Goal: Task Accomplishment & Management: Use online tool/utility

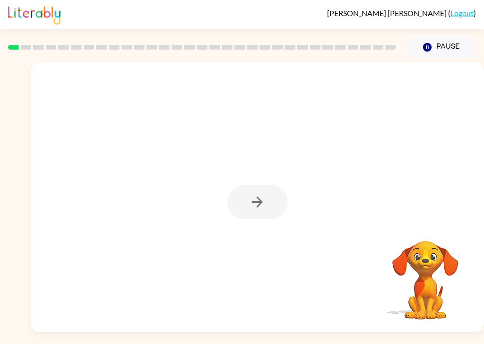
scroll to position [12, 0]
click at [453, 36] on button "Pause Pause" at bounding box center [441, 47] width 69 height 22
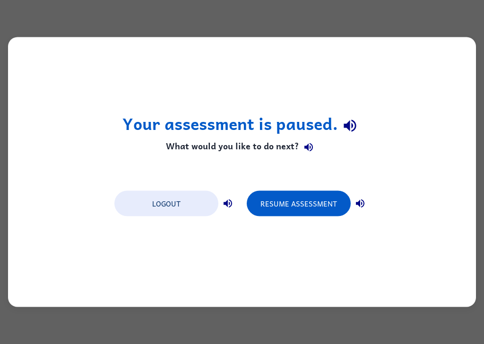
scroll to position [0, 0]
click at [353, 124] on icon "button" at bounding box center [350, 125] width 17 height 17
click at [308, 150] on icon "button" at bounding box center [308, 147] width 9 height 9
click at [352, 124] on icon "button" at bounding box center [350, 126] width 12 height 12
click at [311, 148] on icon "button" at bounding box center [308, 147] width 9 height 9
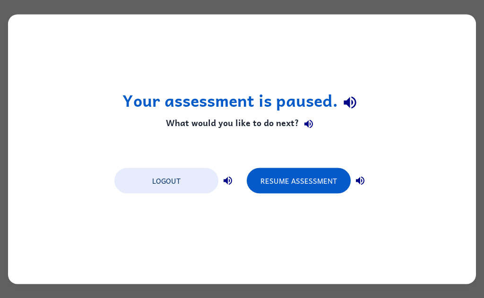
click at [351, 108] on icon "button" at bounding box center [350, 103] width 17 height 17
click at [329, 183] on button "Resume Assessment" at bounding box center [299, 181] width 104 height 26
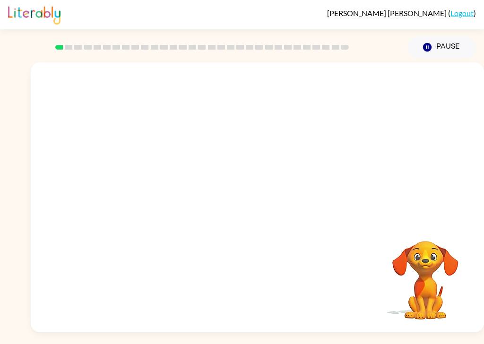
scroll to position [14, 0]
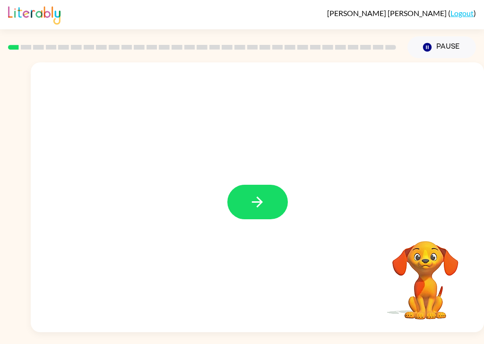
click at [278, 187] on button "button" at bounding box center [257, 202] width 61 height 35
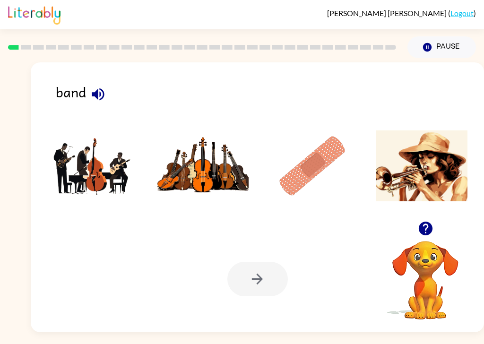
click at [84, 150] on img at bounding box center [93, 165] width 92 height 71
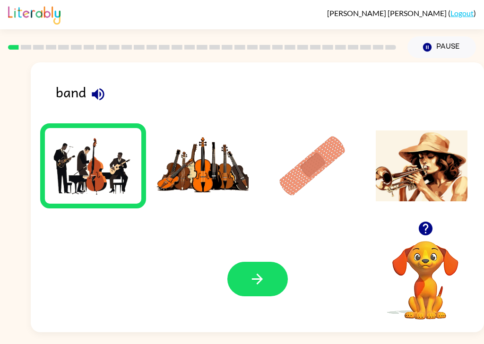
scroll to position [23, 0]
click at [268, 275] on button "button" at bounding box center [257, 279] width 61 height 35
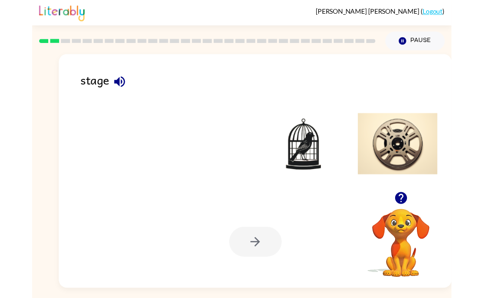
scroll to position [30, 0]
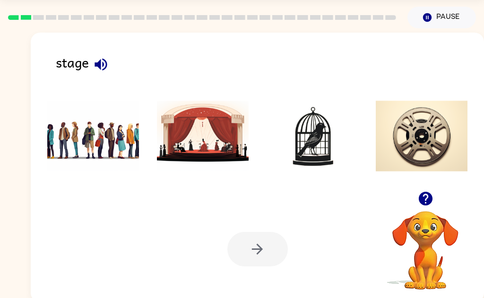
click at [204, 171] on img at bounding box center [203, 136] width 92 height 71
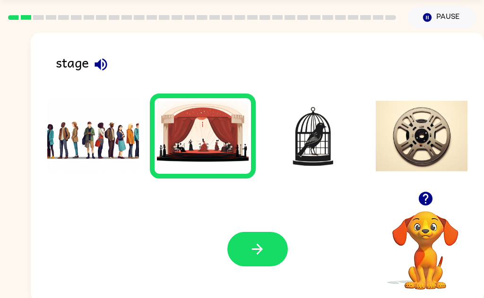
click at [250, 255] on icon "button" at bounding box center [257, 249] width 17 height 17
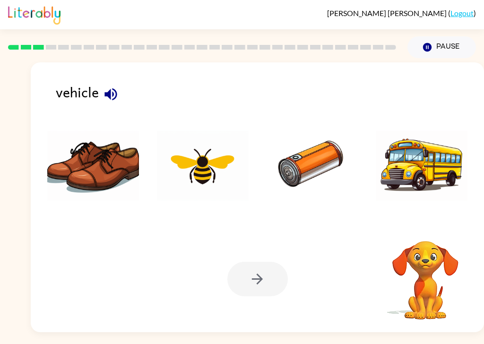
scroll to position [15, 0]
click at [427, 148] on img at bounding box center [422, 165] width 92 height 71
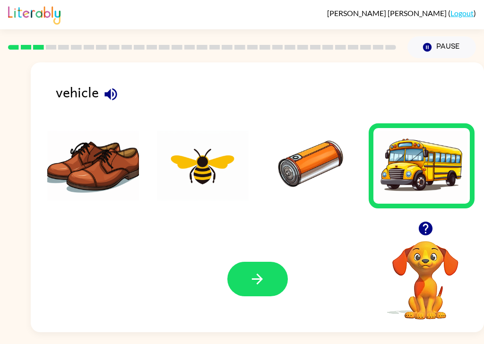
click at [251, 271] on icon "button" at bounding box center [257, 279] width 17 height 17
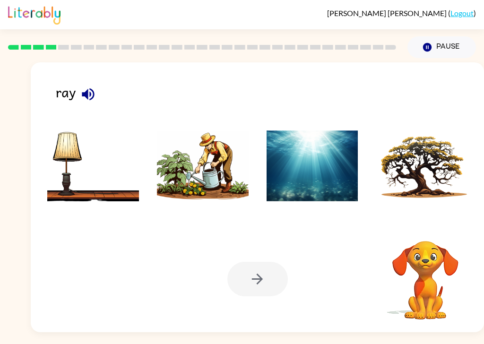
click at [315, 168] on img at bounding box center [313, 165] width 92 height 71
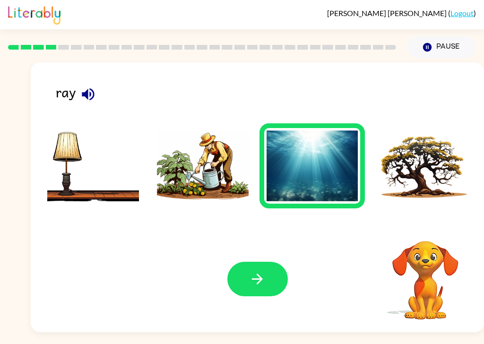
click at [254, 276] on icon "button" at bounding box center [257, 279] width 17 height 17
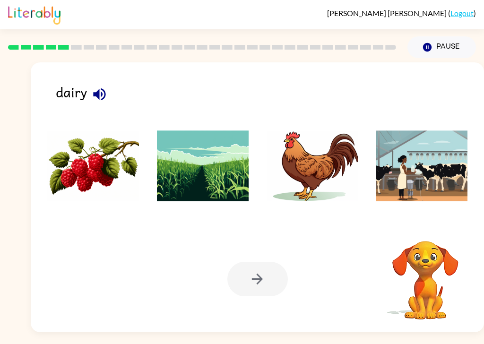
click at [101, 88] on icon "button" at bounding box center [99, 94] width 12 height 12
click at [100, 86] on icon "button" at bounding box center [99, 94] width 17 height 17
click at [98, 88] on icon "button" at bounding box center [99, 94] width 12 height 12
click at [99, 88] on icon "button" at bounding box center [99, 94] width 12 height 12
click at [214, 178] on img at bounding box center [203, 165] width 92 height 71
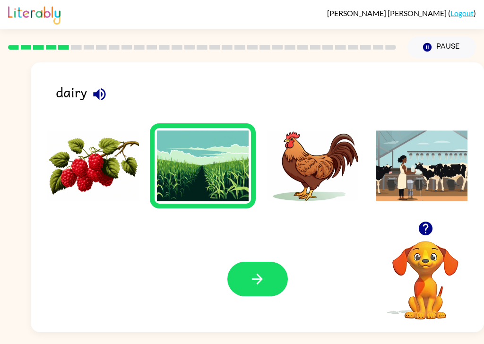
click at [208, 167] on img at bounding box center [203, 165] width 92 height 71
click at [262, 277] on button "button" at bounding box center [257, 279] width 61 height 35
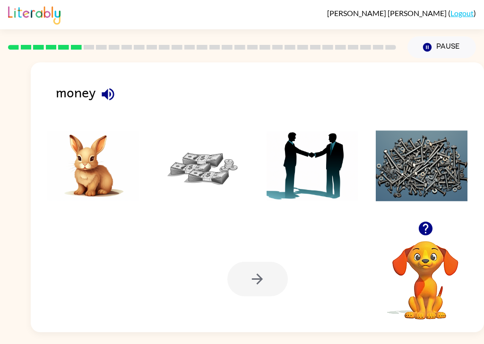
click at [107, 88] on icon "button" at bounding box center [108, 94] width 12 height 12
click at [219, 154] on img at bounding box center [203, 165] width 92 height 71
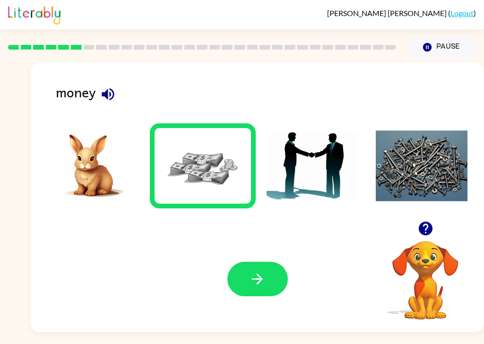
click at [261, 271] on icon "button" at bounding box center [257, 279] width 17 height 17
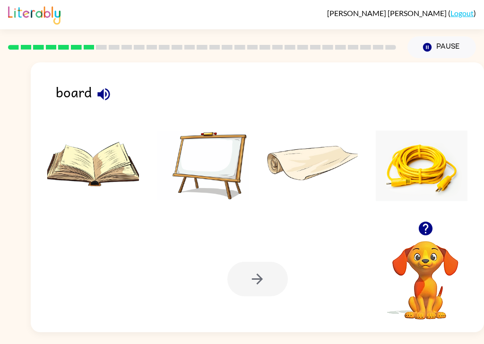
click at [102, 86] on icon "button" at bounding box center [103, 94] width 17 height 17
click at [105, 88] on icon "button" at bounding box center [103, 94] width 12 height 12
click at [106, 86] on icon "button" at bounding box center [103, 94] width 17 height 17
click at [217, 156] on img at bounding box center [203, 165] width 92 height 71
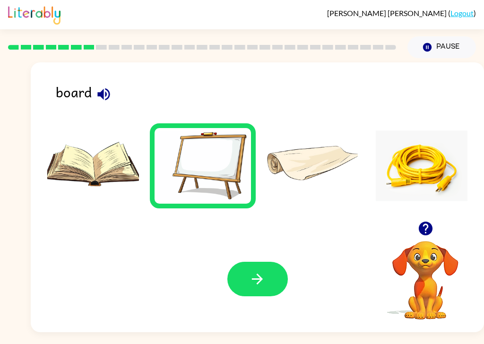
click at [264, 271] on icon "button" at bounding box center [257, 279] width 17 height 17
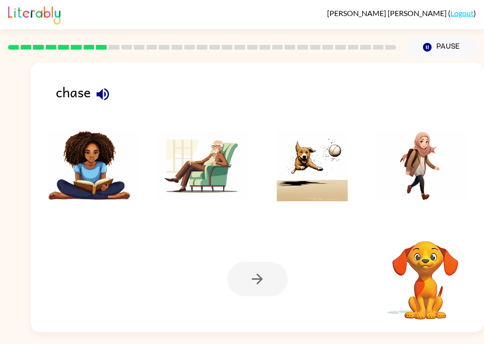
click at [100, 88] on icon "button" at bounding box center [102, 94] width 12 height 12
click at [334, 170] on img at bounding box center [313, 165] width 92 height 71
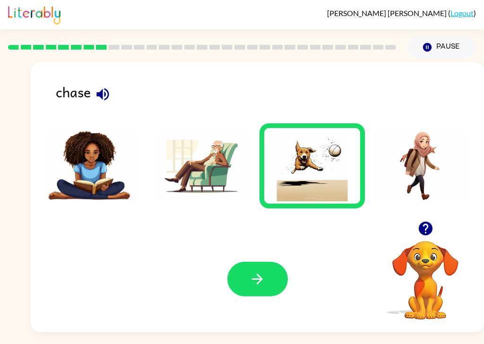
click at [269, 272] on button "button" at bounding box center [257, 279] width 61 height 35
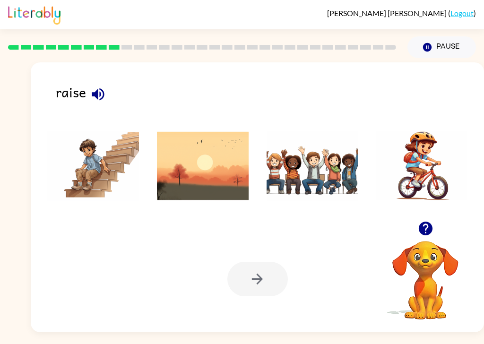
scroll to position [23, 0]
click at [97, 88] on icon "button" at bounding box center [98, 94] width 12 height 12
click at [419, 141] on img at bounding box center [422, 165] width 92 height 71
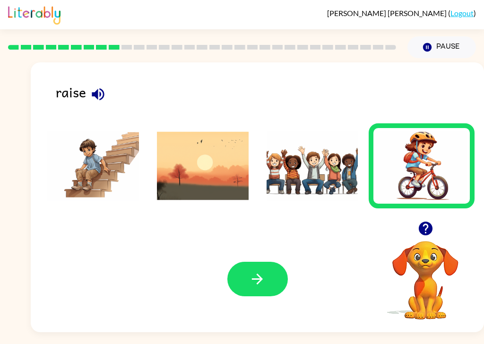
click at [254, 269] on button "button" at bounding box center [257, 279] width 61 height 35
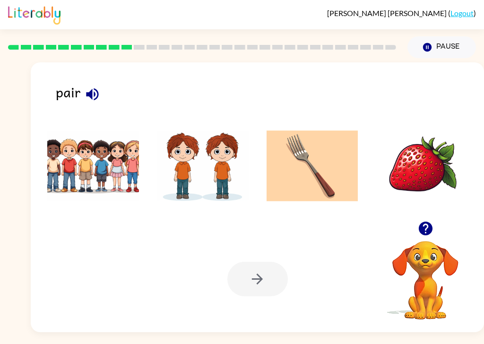
click at [88, 88] on icon "button" at bounding box center [92, 94] width 12 height 12
click at [91, 88] on icon "button" at bounding box center [92, 94] width 12 height 12
click at [63, 152] on img at bounding box center [93, 165] width 92 height 71
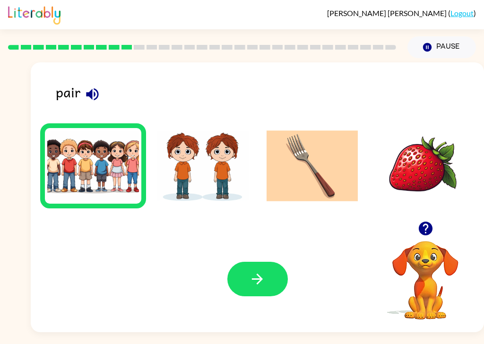
click at [261, 275] on button "button" at bounding box center [257, 279] width 61 height 35
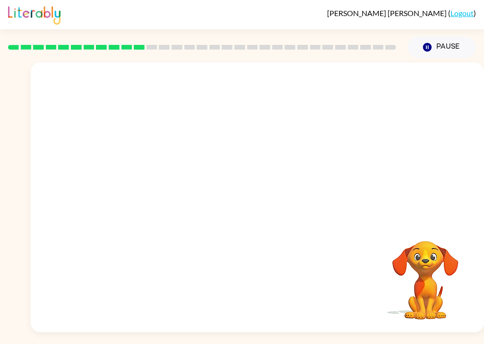
click at [432, 141] on div at bounding box center [257, 141] width 453 height 159
click at [437, 36] on button "Pause Pause" at bounding box center [441, 47] width 69 height 22
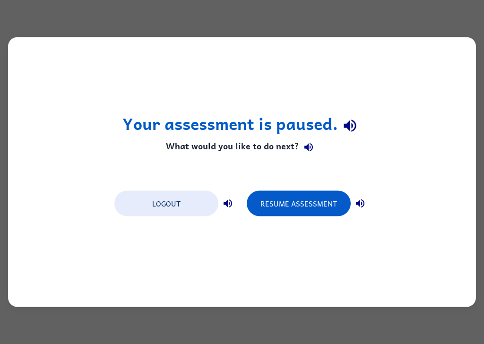
scroll to position [0, 0]
click at [334, 201] on button "Resume Assessment" at bounding box center [299, 204] width 104 height 26
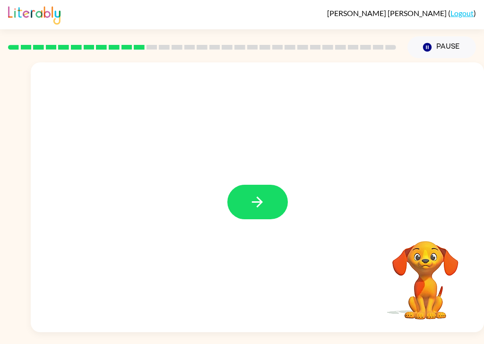
click at [259, 203] on icon "button" at bounding box center [257, 202] width 17 height 17
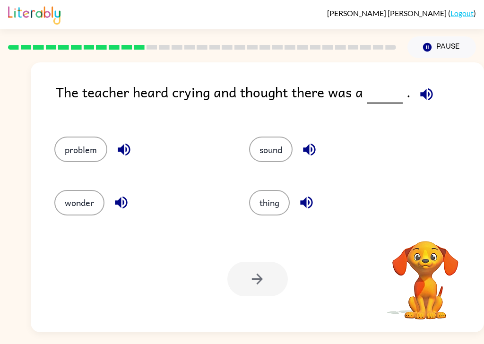
click at [422, 94] on icon "button" at bounding box center [426, 94] width 12 height 12
click at [427, 95] on icon "button" at bounding box center [426, 94] width 17 height 17
click at [312, 147] on icon "button" at bounding box center [309, 149] width 17 height 17
click at [312, 206] on icon "button" at bounding box center [306, 202] width 17 height 17
click at [123, 158] on icon "button" at bounding box center [124, 149] width 17 height 17
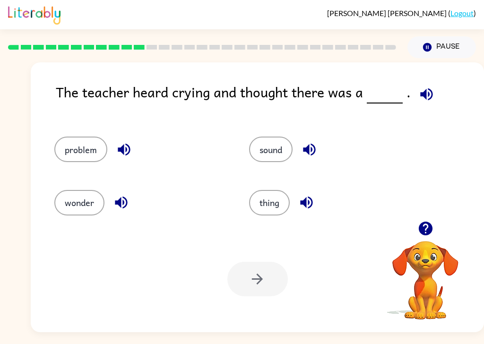
scroll to position [2, 0]
click at [122, 204] on icon "button" at bounding box center [121, 202] width 17 height 17
click at [65, 149] on button "problem" at bounding box center [80, 150] width 53 height 26
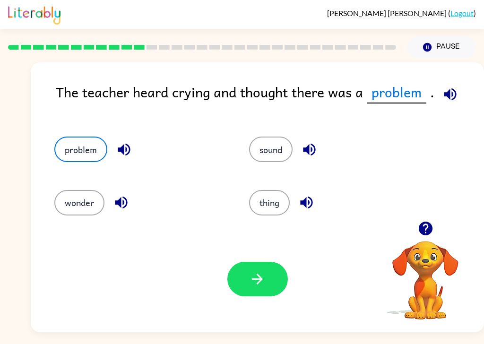
click at [263, 293] on button "button" at bounding box center [257, 279] width 61 height 35
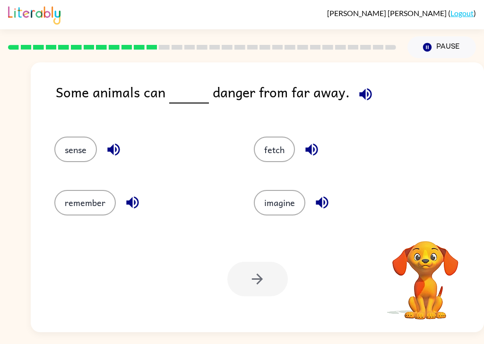
click at [370, 91] on button "button" at bounding box center [366, 94] width 24 height 24
click at [290, 148] on button "fetch" at bounding box center [274, 150] width 41 height 26
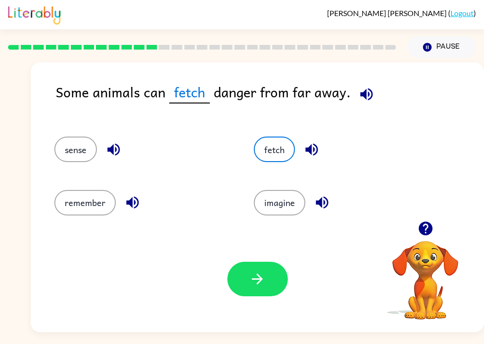
click at [278, 148] on button "fetch" at bounding box center [274, 150] width 41 height 26
click at [312, 151] on icon "button" at bounding box center [311, 149] width 17 height 17
click at [328, 206] on icon "button" at bounding box center [322, 203] width 12 height 12
click at [138, 208] on icon "button" at bounding box center [132, 202] width 17 height 17
click at [112, 152] on icon "button" at bounding box center [113, 150] width 12 height 12
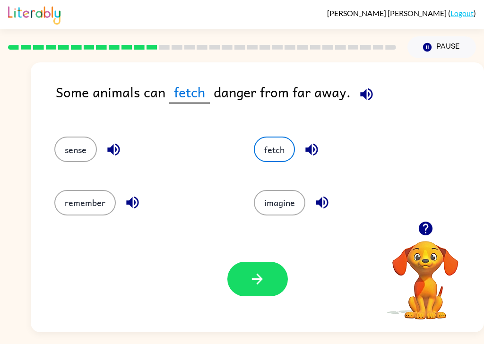
scroll to position [7, 0]
click at [319, 144] on icon "button" at bounding box center [311, 149] width 17 height 17
click at [326, 197] on icon "button" at bounding box center [322, 203] width 12 height 12
click at [279, 140] on button "fetch" at bounding box center [274, 150] width 41 height 26
click at [274, 265] on button "button" at bounding box center [257, 279] width 61 height 35
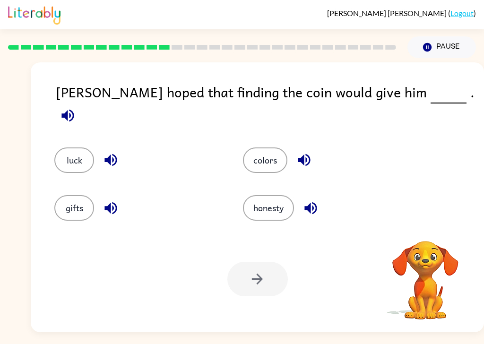
click at [74, 109] on icon "button" at bounding box center [67, 115] width 12 height 12
click at [307, 152] on icon "button" at bounding box center [304, 160] width 17 height 17
click at [312, 200] on icon "button" at bounding box center [311, 208] width 17 height 17
click at [114, 154] on icon "button" at bounding box center [110, 160] width 12 height 12
click at [111, 202] on icon "button" at bounding box center [110, 208] width 12 height 12
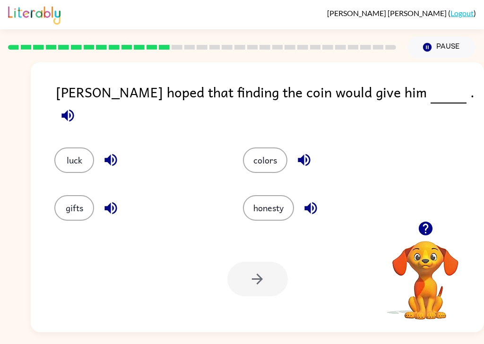
click at [82, 198] on button "gifts" at bounding box center [74, 208] width 40 height 26
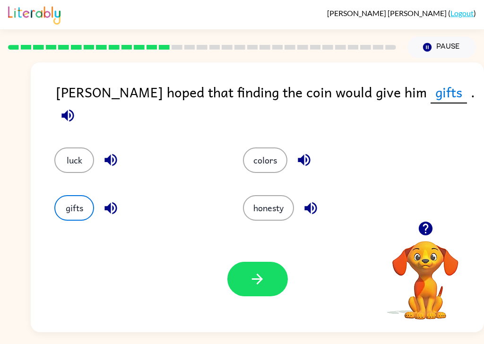
click at [270, 279] on button "button" at bounding box center [257, 279] width 61 height 35
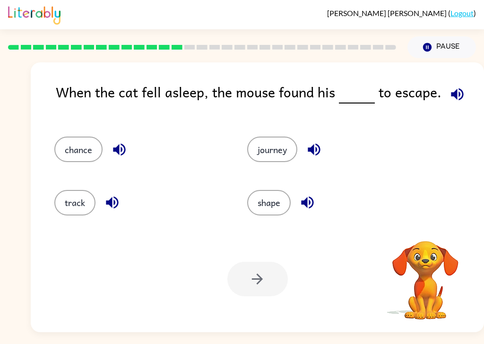
click at [457, 87] on icon "button" at bounding box center [457, 94] width 17 height 17
click at [457, 88] on icon "button" at bounding box center [457, 94] width 17 height 17
click at [458, 88] on icon "button" at bounding box center [457, 94] width 17 height 17
click at [322, 146] on icon "button" at bounding box center [314, 149] width 17 height 17
click at [309, 201] on icon "button" at bounding box center [307, 202] width 17 height 17
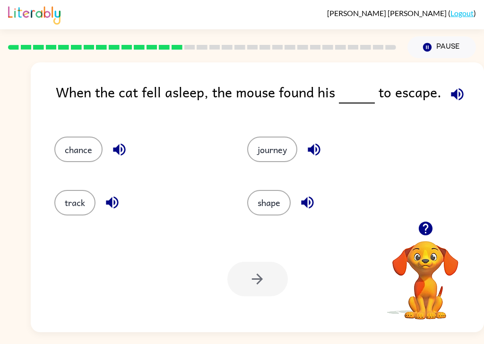
click at [114, 145] on icon "button" at bounding box center [119, 150] width 12 height 12
click at [110, 199] on icon "button" at bounding box center [112, 203] width 12 height 12
click at [84, 195] on button "track" at bounding box center [74, 203] width 41 height 26
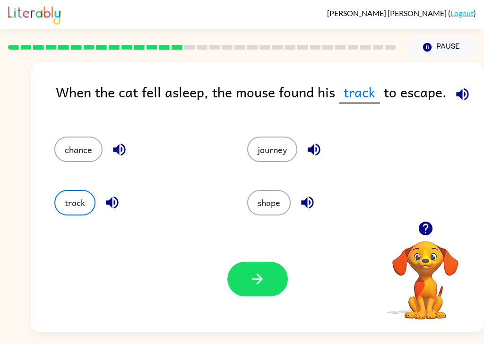
click at [271, 286] on button "button" at bounding box center [257, 279] width 61 height 35
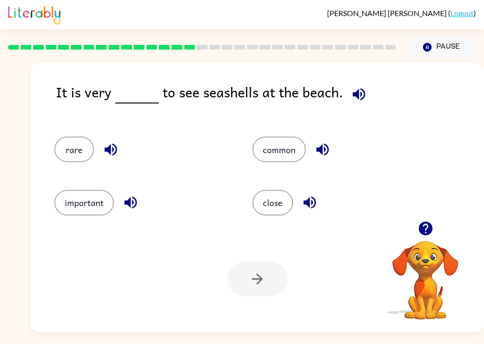
click at [361, 86] on icon "button" at bounding box center [359, 94] width 17 height 17
click at [325, 144] on icon "button" at bounding box center [322, 150] width 12 height 12
click at [309, 197] on icon "button" at bounding box center [309, 203] width 12 height 12
click at [109, 141] on icon "button" at bounding box center [111, 149] width 17 height 17
click at [135, 197] on icon "button" at bounding box center [130, 203] width 12 height 12
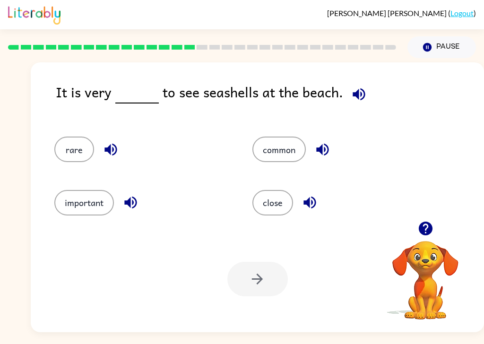
click at [282, 202] on button "close" at bounding box center [272, 203] width 41 height 26
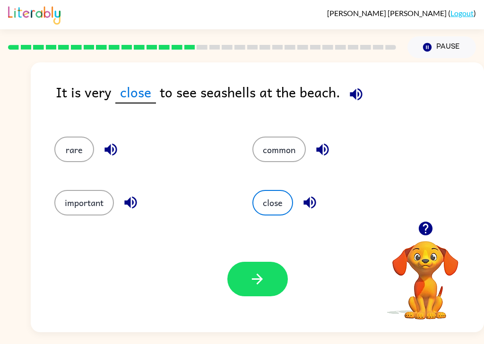
click at [260, 277] on icon "button" at bounding box center [257, 279] width 11 height 11
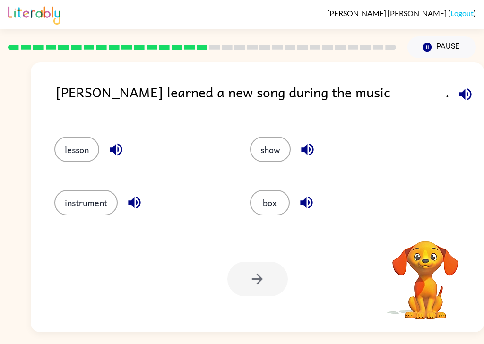
click at [157, 0] on div "[PERSON_NAME] ( Logout )" at bounding box center [242, 14] width 468 height 29
click at [457, 86] on icon "button" at bounding box center [465, 94] width 17 height 17
click at [309, 141] on icon "button" at bounding box center [307, 149] width 17 height 17
click at [313, 203] on icon "button" at bounding box center [306, 202] width 17 height 17
click at [312, 144] on icon "button" at bounding box center [307, 150] width 12 height 12
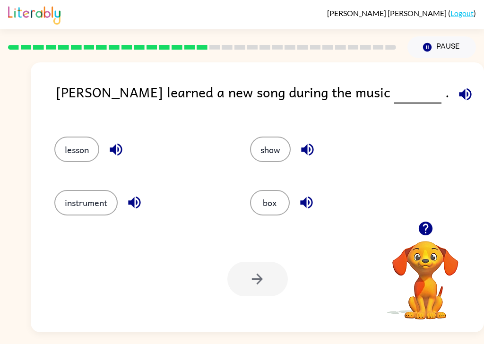
click at [312, 197] on icon "button" at bounding box center [306, 203] width 12 height 12
click at [112, 142] on icon "button" at bounding box center [116, 149] width 17 height 17
click at [139, 194] on icon "button" at bounding box center [134, 202] width 17 height 17
click at [459, 88] on icon "button" at bounding box center [465, 94] width 12 height 12
click at [457, 86] on icon "button" at bounding box center [465, 94] width 17 height 17
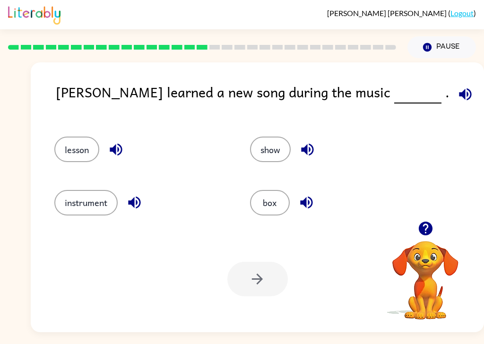
click at [270, 142] on button "show" at bounding box center [270, 150] width 41 height 26
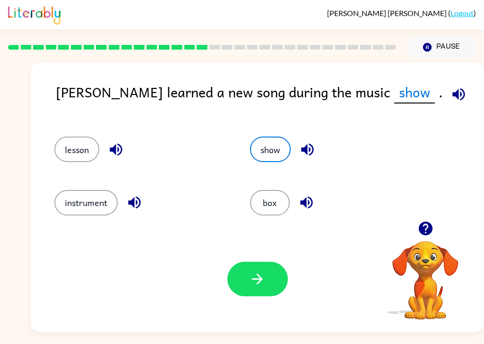
scroll to position [0, 0]
click at [269, 289] on button "button" at bounding box center [257, 279] width 61 height 35
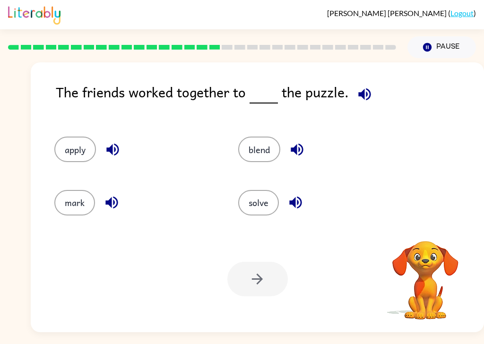
click at [367, 100] on icon "button" at bounding box center [364, 94] width 17 height 17
click at [300, 155] on icon "button" at bounding box center [297, 149] width 17 height 17
click at [300, 211] on icon "button" at bounding box center [295, 202] width 17 height 17
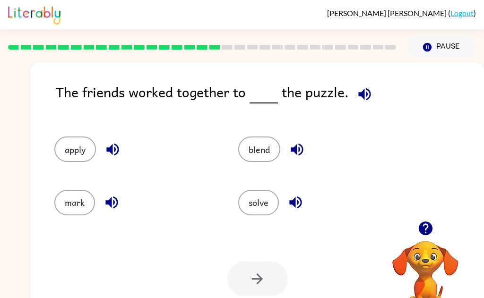
click at [268, 200] on button "solve" at bounding box center [258, 203] width 41 height 26
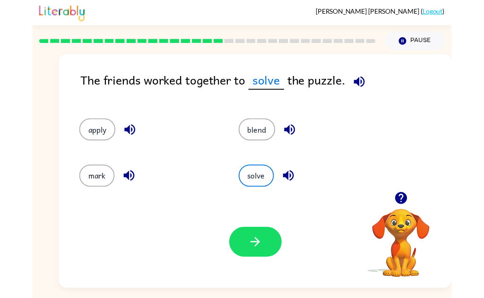
scroll to position [3, 0]
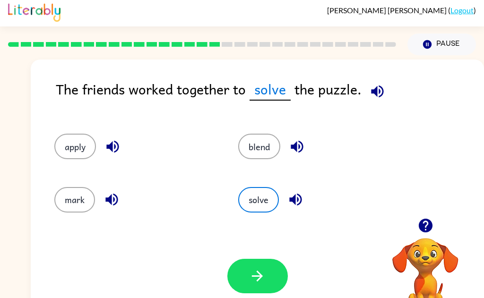
click at [273, 286] on button "button" at bounding box center [257, 276] width 61 height 35
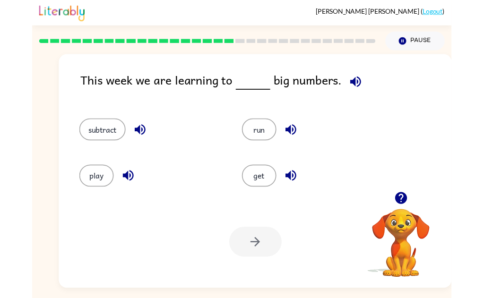
scroll to position [16, 0]
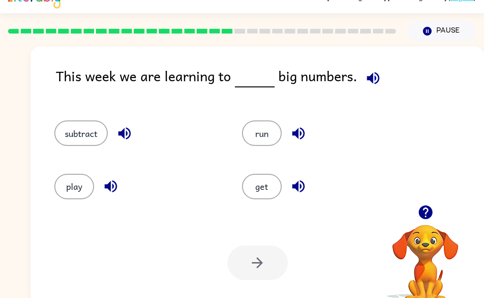
click at [376, 78] on icon "button" at bounding box center [373, 78] width 17 height 17
click at [128, 131] on icon "button" at bounding box center [124, 133] width 17 height 17
click at [107, 186] on icon "button" at bounding box center [110, 187] width 12 height 12
click at [296, 130] on icon "button" at bounding box center [298, 134] width 12 height 12
click at [307, 188] on icon "button" at bounding box center [298, 186] width 17 height 17
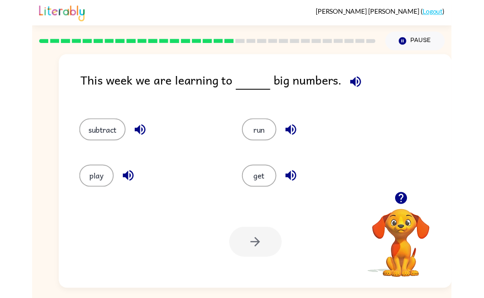
scroll to position [1, 0]
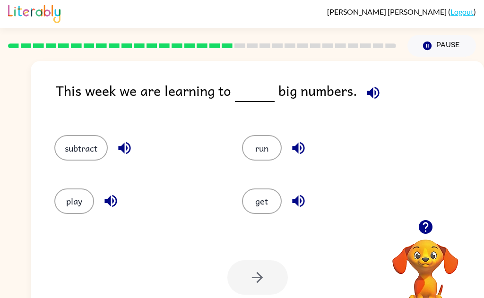
click at [76, 152] on button "subtract" at bounding box center [80, 148] width 53 height 26
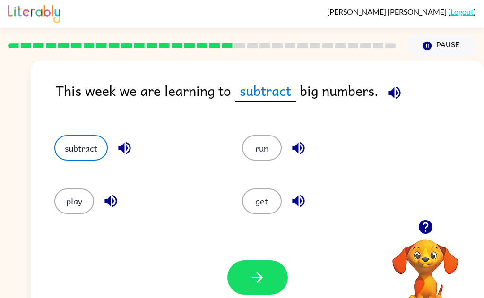
click at [258, 288] on button "button" at bounding box center [257, 277] width 61 height 35
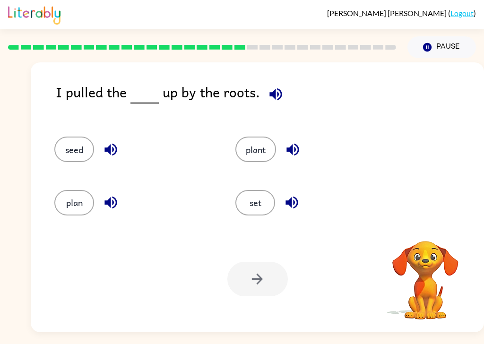
scroll to position [6, 0]
click at [274, 95] on icon "button" at bounding box center [276, 94] width 17 height 17
click at [275, 88] on icon "button" at bounding box center [275, 94] width 12 height 12
click at [104, 143] on icon "button" at bounding box center [111, 149] width 17 height 17
click at [110, 149] on icon "button" at bounding box center [110, 150] width 12 height 12
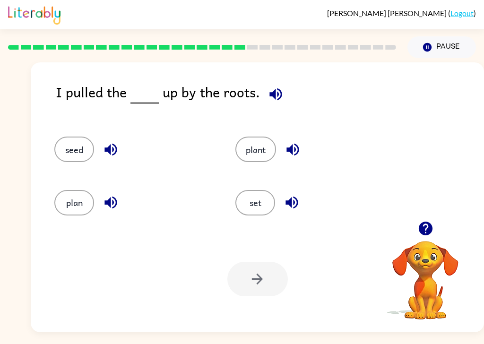
scroll to position [14, 0]
click at [105, 141] on icon "button" at bounding box center [111, 149] width 17 height 17
click at [109, 144] on icon "button" at bounding box center [110, 150] width 12 height 12
click at [105, 144] on icon "button" at bounding box center [110, 150] width 12 height 12
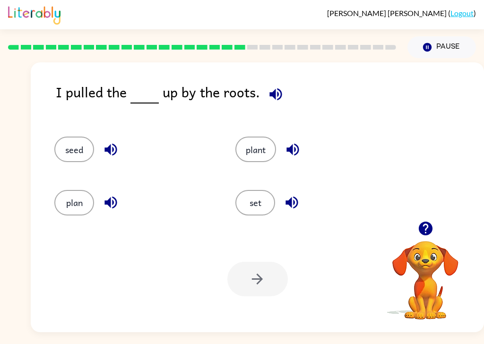
click at [109, 197] on icon "button" at bounding box center [110, 203] width 12 height 12
click at [299, 144] on icon "button" at bounding box center [292, 150] width 12 height 12
click at [296, 197] on icon "button" at bounding box center [292, 203] width 12 height 12
click at [70, 199] on button "plan" at bounding box center [74, 203] width 40 height 26
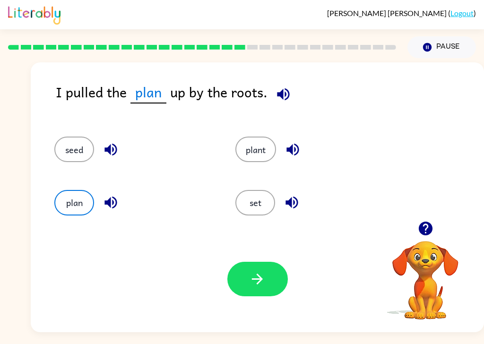
click at [278, 86] on icon "button" at bounding box center [283, 94] width 17 height 17
click at [112, 141] on icon "button" at bounding box center [111, 149] width 17 height 17
click at [109, 197] on icon "button" at bounding box center [110, 203] width 12 height 12
click at [111, 197] on icon "button" at bounding box center [110, 203] width 12 height 12
click at [291, 144] on icon "button" at bounding box center [292, 150] width 12 height 12
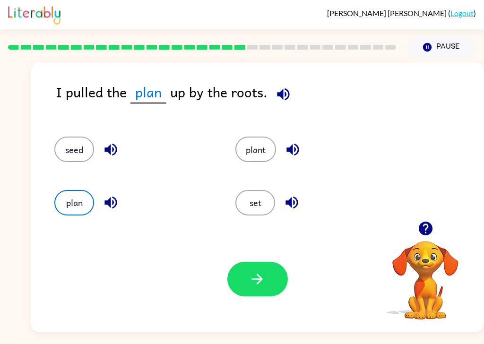
click at [296, 195] on icon "button" at bounding box center [292, 202] width 17 height 17
click at [294, 141] on icon "button" at bounding box center [293, 149] width 17 height 17
click at [274, 272] on button "button" at bounding box center [257, 279] width 61 height 35
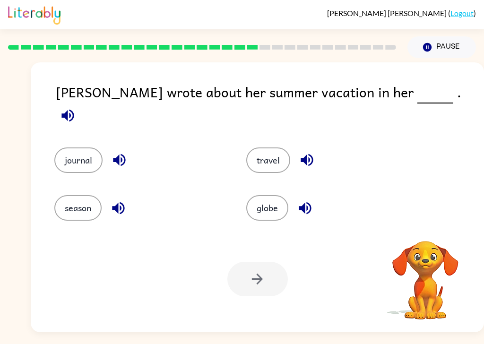
click at [272, 147] on button "travel" at bounding box center [268, 160] width 44 height 26
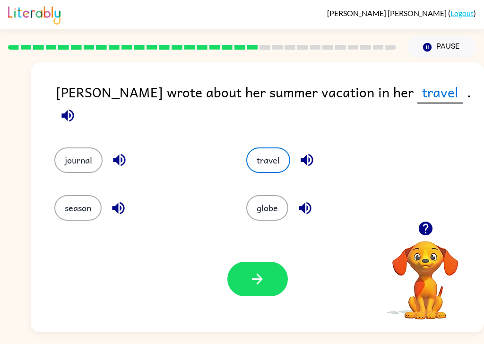
click at [76, 107] on icon "button" at bounding box center [68, 115] width 17 height 17
click at [313, 154] on icon "button" at bounding box center [307, 160] width 12 height 12
click at [310, 202] on icon "button" at bounding box center [305, 208] width 12 height 12
click at [123, 152] on icon "button" at bounding box center [119, 160] width 17 height 17
click at [115, 200] on icon "button" at bounding box center [118, 208] width 17 height 17
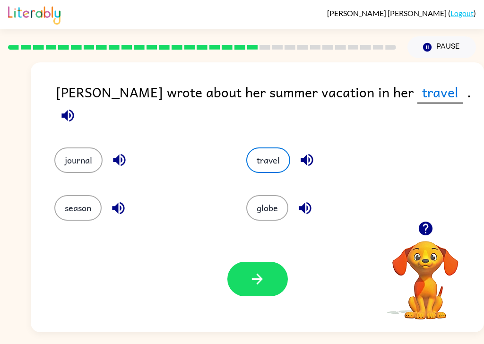
click at [91, 147] on button "journal" at bounding box center [78, 160] width 48 height 26
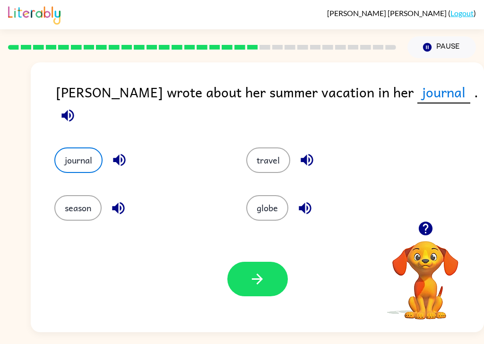
click at [268, 267] on button "button" at bounding box center [257, 279] width 61 height 35
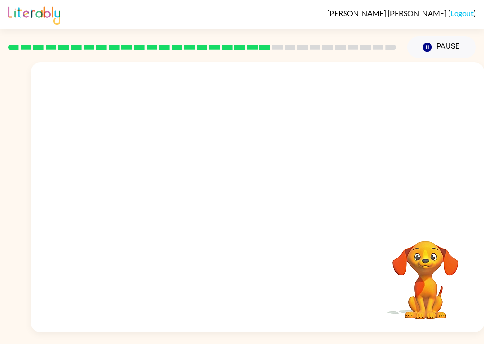
scroll to position [3, 0]
click at [247, 210] on button "button" at bounding box center [257, 202] width 61 height 35
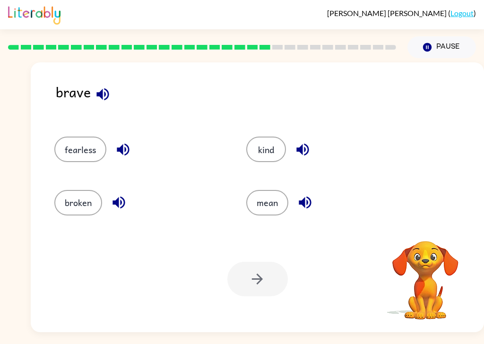
click at [99, 91] on icon "button" at bounding box center [102, 94] width 12 height 12
click at [105, 87] on icon "button" at bounding box center [103, 94] width 17 height 17
click at [105, 88] on icon "button" at bounding box center [103, 94] width 17 height 17
click at [122, 144] on icon "button" at bounding box center [123, 150] width 12 height 12
click at [119, 195] on icon "button" at bounding box center [119, 202] width 17 height 17
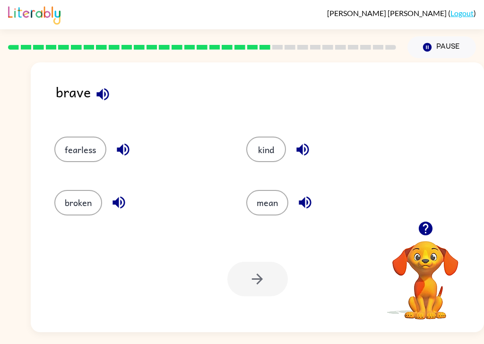
click at [299, 138] on button "button" at bounding box center [303, 150] width 24 height 24
click at [307, 199] on icon "button" at bounding box center [305, 202] width 17 height 17
click at [93, 148] on button "fearless" at bounding box center [80, 150] width 52 height 26
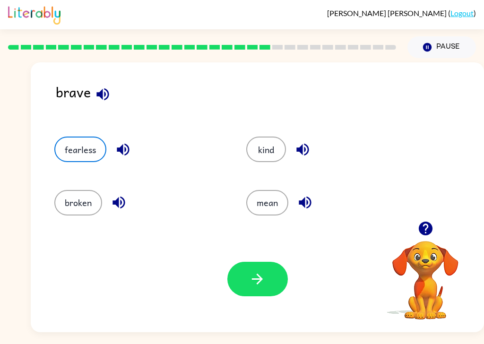
click at [265, 271] on button "button" at bounding box center [257, 279] width 61 height 35
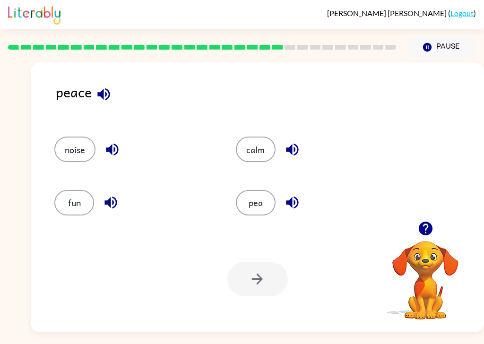
click at [106, 86] on icon "button" at bounding box center [103, 94] width 17 height 17
click at [107, 89] on icon "button" at bounding box center [103, 94] width 17 height 17
click at [105, 89] on icon "button" at bounding box center [103, 94] width 12 height 12
click at [113, 146] on icon "button" at bounding box center [112, 149] width 17 height 17
click at [109, 192] on button "button" at bounding box center [111, 203] width 24 height 24
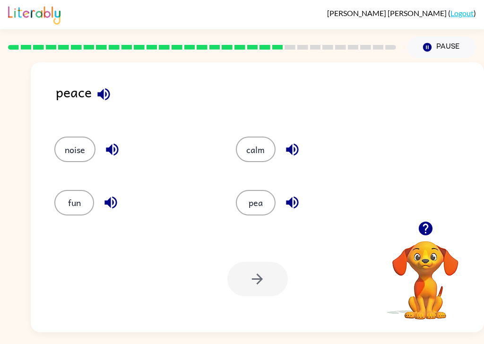
click at [295, 145] on icon "button" at bounding box center [292, 149] width 17 height 17
click at [295, 202] on icon "button" at bounding box center [292, 203] width 12 height 12
click at [261, 199] on button "pea" at bounding box center [256, 203] width 40 height 26
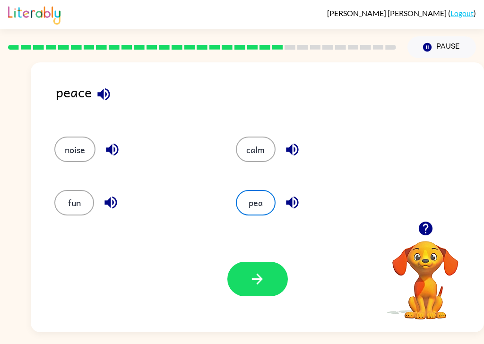
click at [279, 285] on button "button" at bounding box center [257, 279] width 61 height 35
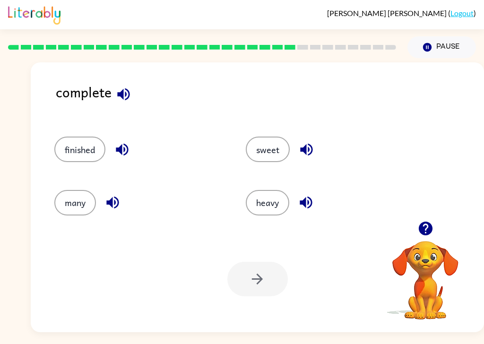
click at [124, 87] on icon "button" at bounding box center [123, 94] width 17 height 17
click at [129, 87] on icon "button" at bounding box center [123, 94] width 17 height 17
click at [128, 147] on icon "button" at bounding box center [122, 150] width 12 height 12
click at [94, 151] on button "finished" at bounding box center [79, 150] width 51 height 26
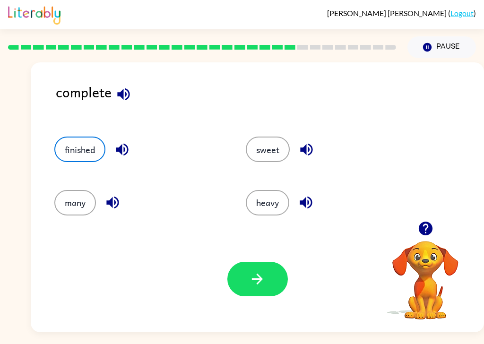
click at [274, 281] on button "button" at bounding box center [257, 279] width 61 height 35
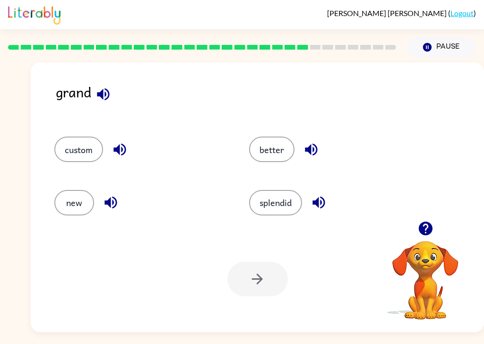
click at [108, 86] on icon "button" at bounding box center [103, 94] width 17 height 17
click at [102, 89] on icon "button" at bounding box center [103, 94] width 12 height 12
click at [102, 88] on icon "button" at bounding box center [103, 94] width 12 height 12
click at [126, 150] on icon "button" at bounding box center [120, 149] width 17 height 17
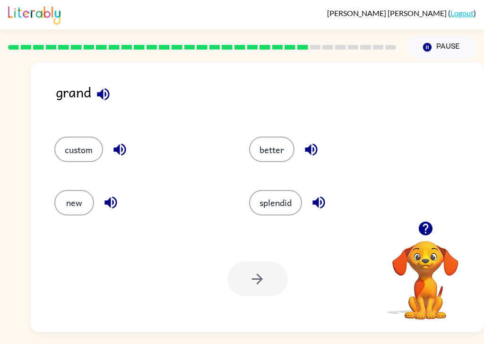
click at [113, 201] on icon "button" at bounding box center [110, 203] width 12 height 12
click at [312, 147] on icon "button" at bounding box center [311, 149] width 17 height 17
click at [326, 208] on icon "button" at bounding box center [319, 202] width 17 height 17
click at [288, 207] on button "splendid" at bounding box center [275, 203] width 53 height 26
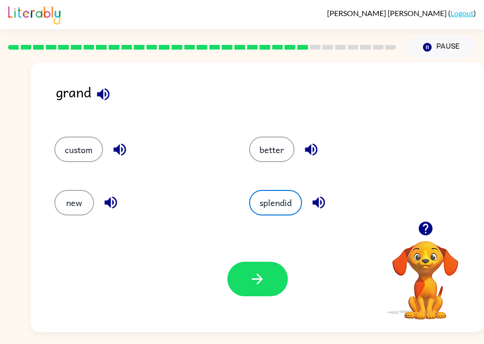
click at [110, 91] on icon "button" at bounding box center [103, 94] width 17 height 17
click at [301, 199] on button "splendid" at bounding box center [275, 203] width 53 height 26
click at [293, 199] on button "splendid" at bounding box center [275, 203] width 53 height 26
click at [270, 282] on button "button" at bounding box center [257, 279] width 61 height 35
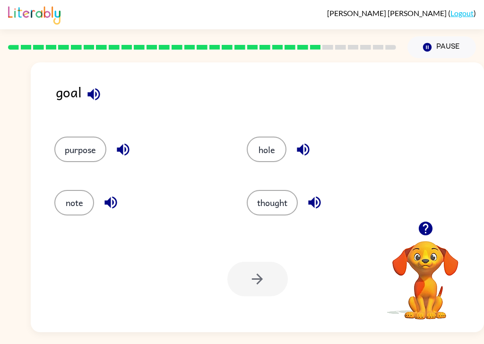
click at [89, 98] on icon "button" at bounding box center [94, 94] width 17 height 17
click at [130, 150] on icon "button" at bounding box center [123, 149] width 17 height 17
click at [108, 199] on icon "button" at bounding box center [111, 202] width 17 height 17
click at [301, 143] on icon "button" at bounding box center [303, 149] width 17 height 17
click at [318, 198] on icon "button" at bounding box center [314, 203] width 12 height 12
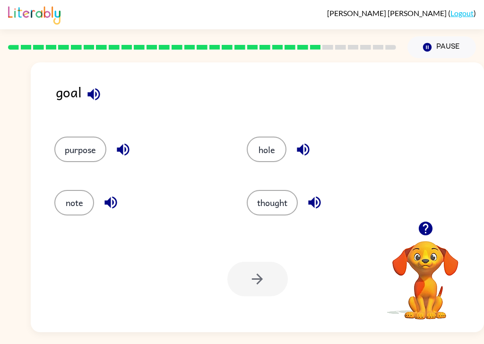
click at [79, 145] on button "purpose" at bounding box center [80, 150] width 52 height 26
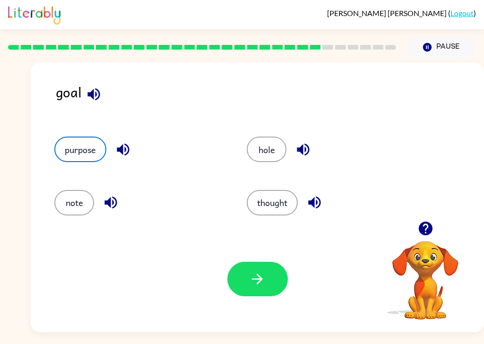
click at [285, 199] on button "thought" at bounding box center [272, 203] width 51 height 26
click at [268, 279] on button "button" at bounding box center [257, 279] width 61 height 35
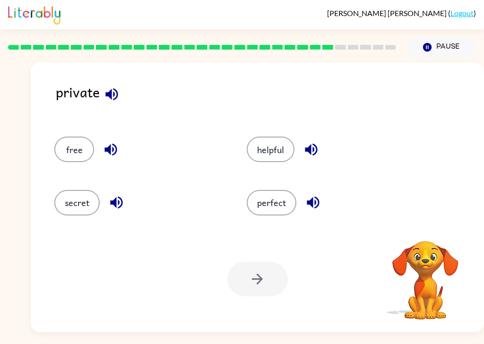
click at [111, 91] on icon "button" at bounding box center [111, 94] width 12 height 12
click at [109, 82] on button "button" at bounding box center [112, 94] width 24 height 24
click at [111, 88] on icon "button" at bounding box center [111, 94] width 12 height 12
click at [112, 95] on icon "button" at bounding box center [112, 94] width 17 height 17
click at [111, 83] on button "button" at bounding box center [112, 94] width 24 height 24
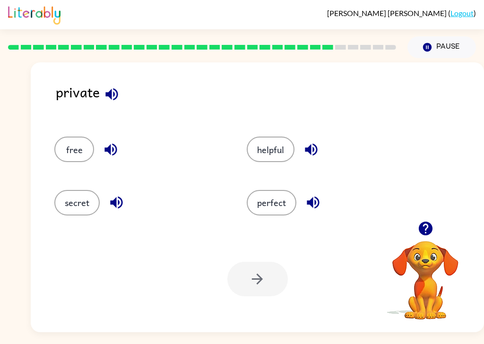
click at [109, 150] on icon "button" at bounding box center [110, 150] width 12 height 12
click at [117, 200] on icon "button" at bounding box center [116, 202] width 17 height 17
click at [315, 153] on icon "button" at bounding box center [311, 149] width 17 height 17
click at [313, 159] on button "button" at bounding box center [311, 150] width 24 height 24
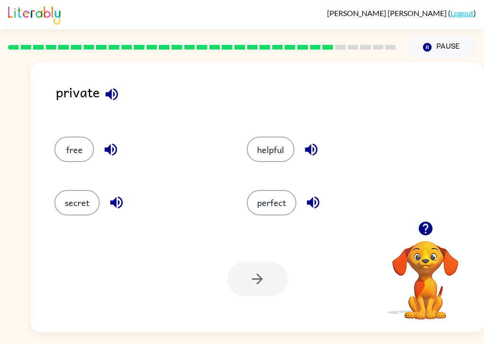
click at [319, 148] on icon "button" at bounding box center [311, 149] width 17 height 17
click at [314, 201] on icon "button" at bounding box center [313, 202] width 17 height 17
click at [85, 197] on button "secret" at bounding box center [76, 203] width 45 height 26
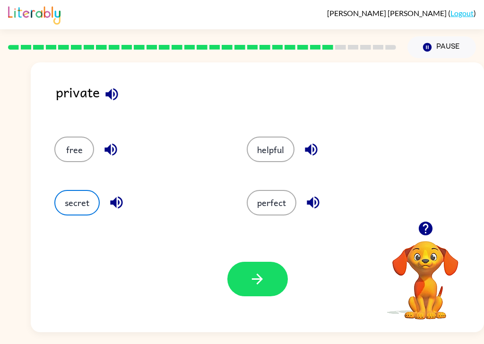
scroll to position [18, 0]
click at [238, 238] on div "Your browser must support playing .mp4 files to use Literably. Please try using…" at bounding box center [257, 279] width 453 height 106
click at [256, 271] on icon "button" at bounding box center [257, 279] width 17 height 17
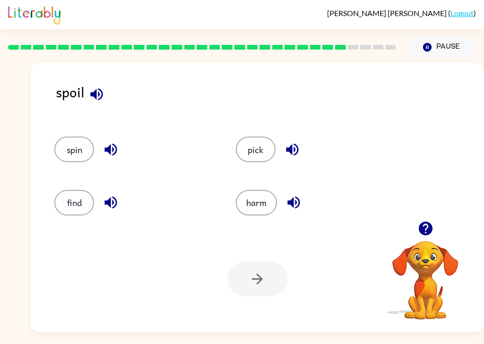
click at [93, 86] on icon "button" at bounding box center [96, 94] width 17 height 17
click at [108, 144] on icon "button" at bounding box center [110, 150] width 12 height 12
click at [115, 194] on icon "button" at bounding box center [111, 202] width 17 height 17
click at [300, 141] on icon "button" at bounding box center [292, 149] width 17 height 17
click at [299, 194] on icon "button" at bounding box center [294, 202] width 17 height 17
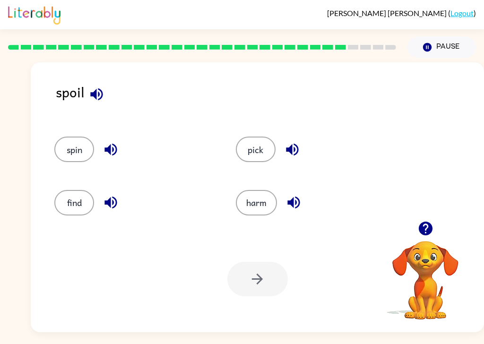
click at [302, 194] on icon "button" at bounding box center [294, 202] width 17 height 17
click at [300, 194] on icon "button" at bounding box center [294, 202] width 17 height 17
click at [302, 191] on button "button" at bounding box center [294, 203] width 24 height 24
click at [89, 190] on div "find" at bounding box center [134, 203] width 160 height 26
click at [77, 190] on button "find" at bounding box center [74, 203] width 40 height 26
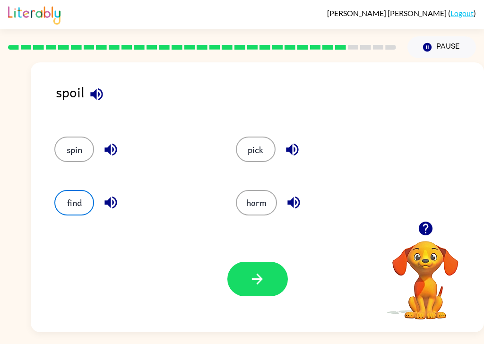
click at [112, 197] on icon "button" at bounding box center [110, 203] width 12 height 12
click at [69, 137] on button "spin" at bounding box center [74, 150] width 40 height 26
click at [268, 273] on button "button" at bounding box center [257, 279] width 61 height 35
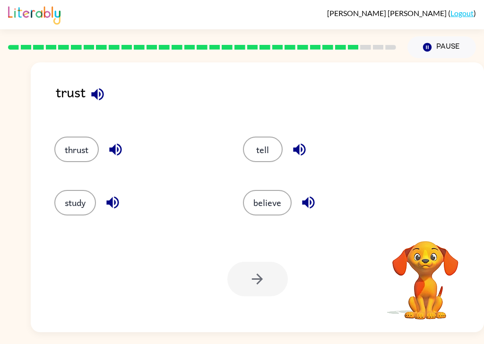
click at [103, 86] on icon "button" at bounding box center [97, 94] width 17 height 17
click at [98, 86] on icon "button" at bounding box center [97, 94] width 17 height 17
click at [96, 88] on icon "button" at bounding box center [97, 94] width 12 height 12
click at [98, 88] on icon "button" at bounding box center [97, 94] width 12 height 12
click at [96, 86] on icon "button" at bounding box center [97, 94] width 17 height 17
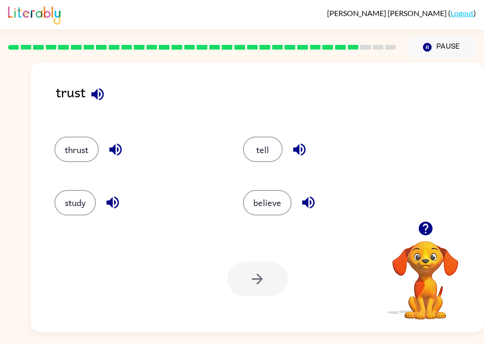
click at [113, 141] on icon "button" at bounding box center [115, 149] width 17 height 17
click at [119, 144] on icon "button" at bounding box center [115, 150] width 12 height 12
click at [112, 194] on icon "button" at bounding box center [112, 202] width 17 height 17
click at [304, 144] on icon "button" at bounding box center [299, 150] width 12 height 12
click at [314, 194] on icon "button" at bounding box center [308, 202] width 17 height 17
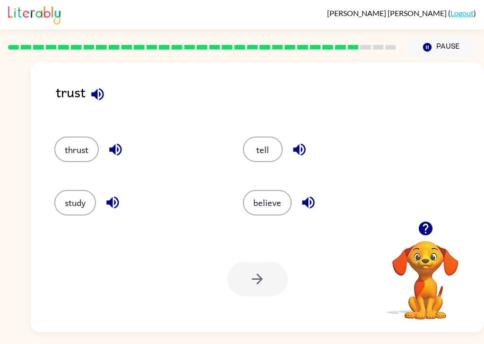
click at [261, 144] on button "tell" at bounding box center [263, 150] width 40 height 26
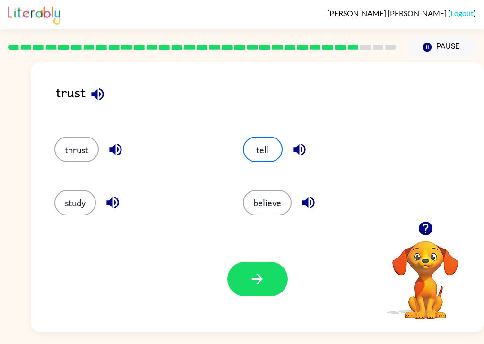
click at [110, 144] on icon "button" at bounding box center [115, 150] width 12 height 12
click at [278, 262] on button "button" at bounding box center [257, 279] width 61 height 35
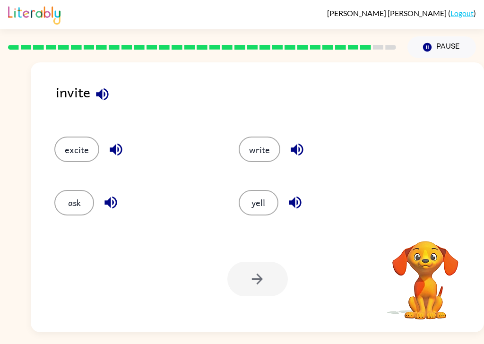
click at [106, 86] on icon "button" at bounding box center [102, 94] width 17 height 17
click at [103, 86] on icon "button" at bounding box center [102, 94] width 17 height 17
click at [100, 86] on icon "button" at bounding box center [102, 94] width 17 height 17
click at [112, 141] on icon "button" at bounding box center [116, 149] width 17 height 17
click at [110, 197] on icon "button" at bounding box center [110, 203] width 12 height 12
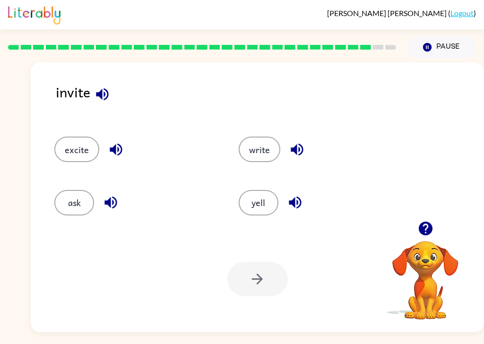
click at [301, 144] on icon "button" at bounding box center [297, 150] width 12 height 12
click at [300, 144] on icon "button" at bounding box center [297, 150] width 12 height 12
click at [287, 198] on icon "button" at bounding box center [295, 202] width 17 height 17
click at [71, 190] on button "ask" at bounding box center [74, 203] width 40 height 26
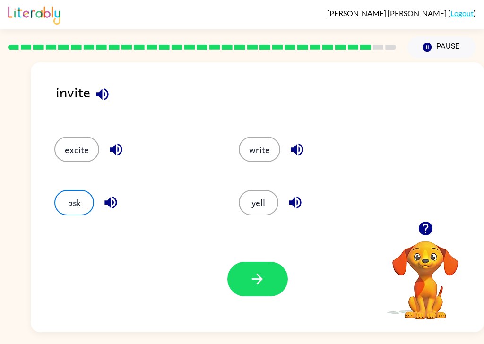
scroll to position [22, 0]
click at [272, 262] on button "button" at bounding box center [257, 279] width 61 height 35
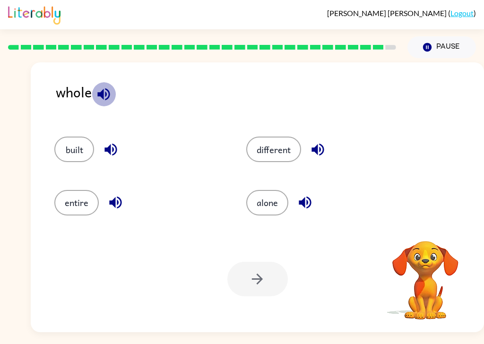
click at [104, 88] on icon "button" at bounding box center [103, 94] width 12 height 12
click at [106, 86] on icon "button" at bounding box center [103, 94] width 17 height 17
click at [107, 86] on icon "button" at bounding box center [103, 94] width 17 height 17
click at [108, 86] on icon "button" at bounding box center [103, 94] width 17 height 17
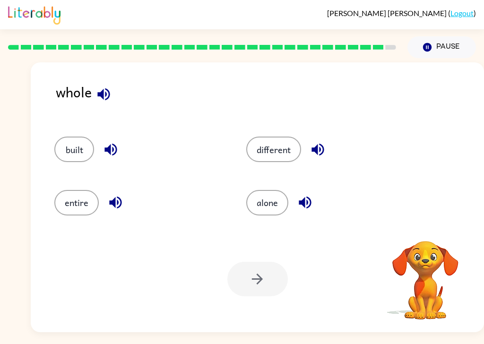
click at [105, 88] on icon "button" at bounding box center [103, 94] width 12 height 12
click at [107, 141] on icon "button" at bounding box center [111, 149] width 17 height 17
click at [119, 194] on icon "button" at bounding box center [115, 202] width 17 height 17
click at [267, 98] on div "whole" at bounding box center [270, 99] width 428 height 36
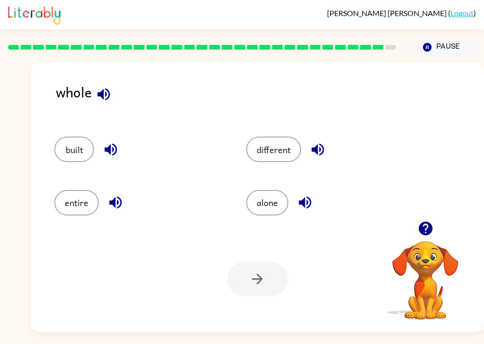
scroll to position [20, 0]
click at [323, 141] on icon "button" at bounding box center [318, 149] width 17 height 17
click at [307, 197] on icon "button" at bounding box center [305, 203] width 12 height 12
click at [271, 190] on button "alone" at bounding box center [267, 203] width 42 height 26
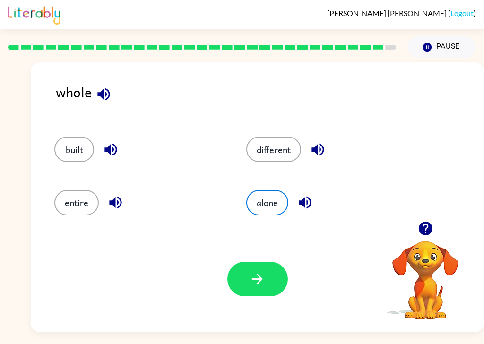
click at [261, 274] on icon "button" at bounding box center [257, 279] width 11 height 11
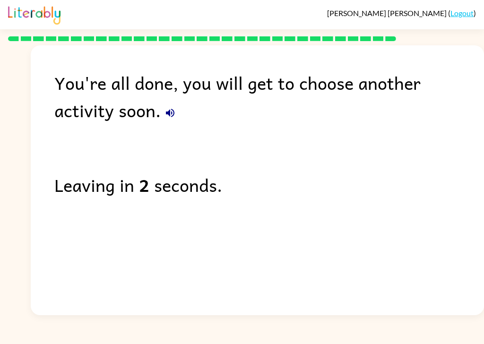
click at [166, 109] on icon "button" at bounding box center [170, 113] width 9 height 9
